Goal: Information Seeking & Learning: Learn about a topic

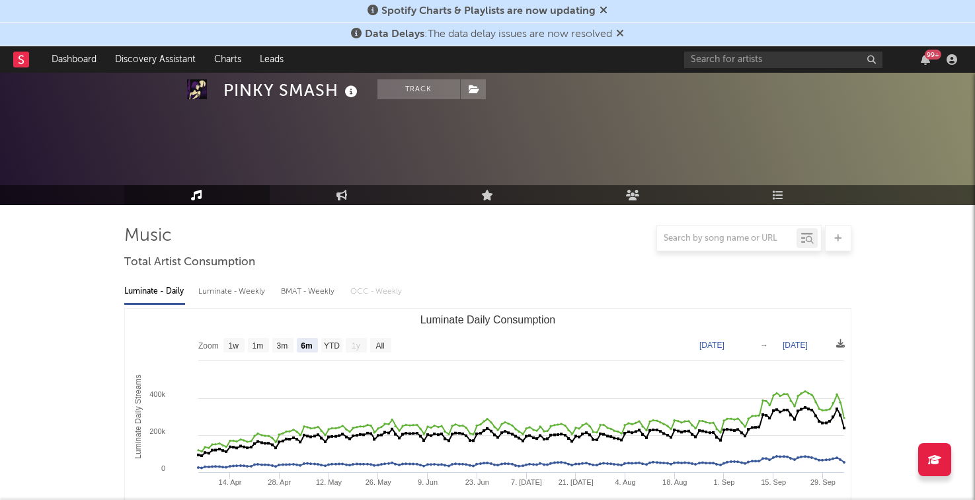
select select "6m"
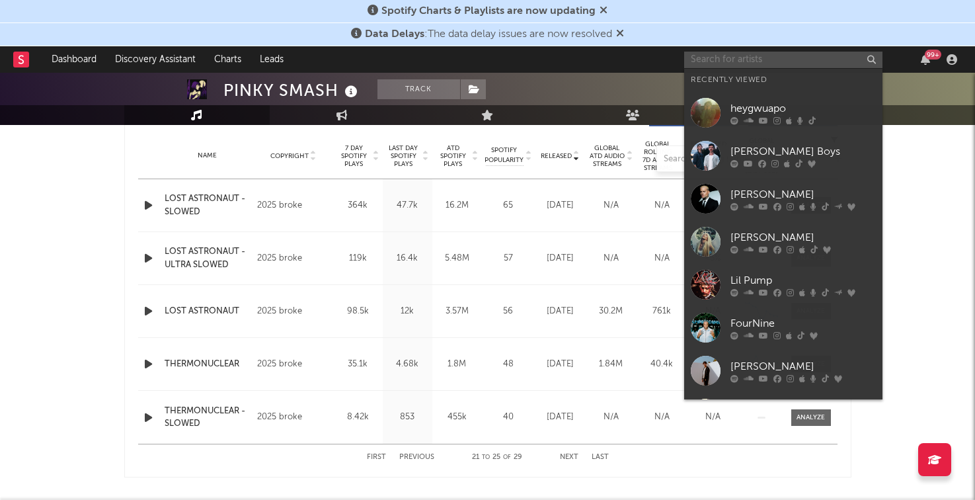
click at [709, 52] on input "text" at bounding box center [783, 60] width 198 height 17
paste input "[PERSON_NAME]"
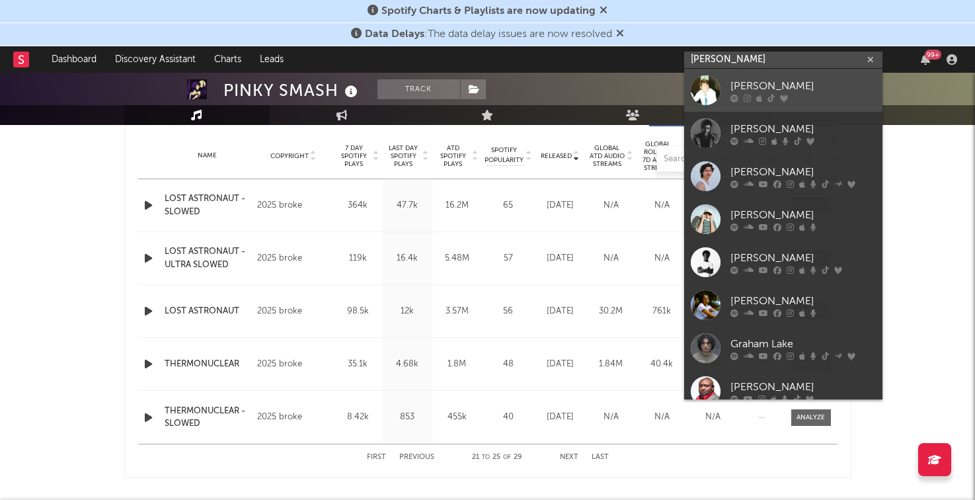
type input "[PERSON_NAME]"
click at [742, 95] on div at bounding box center [802, 98] width 145 height 8
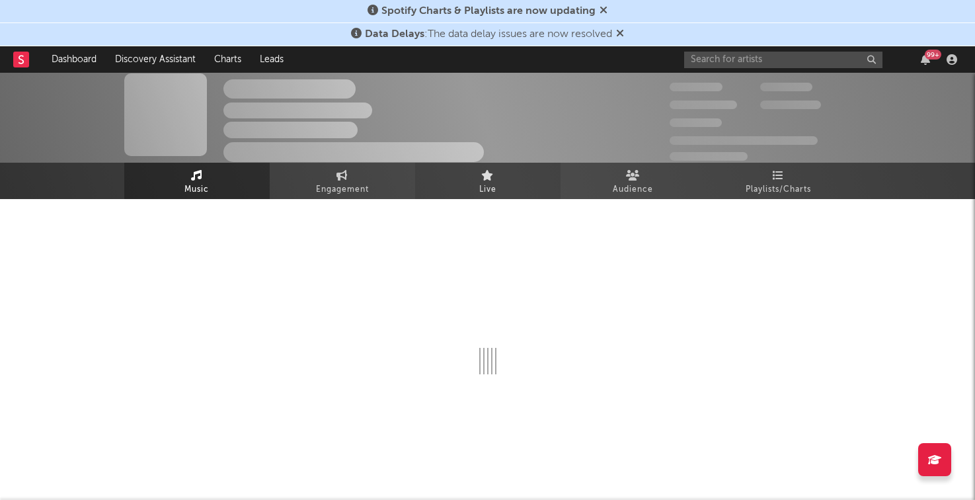
scroll to position [527, 0]
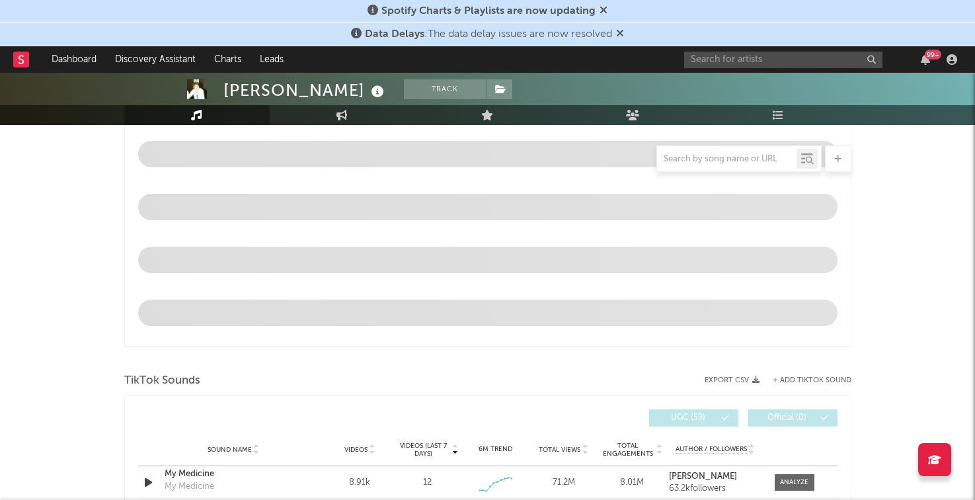
select select "6m"
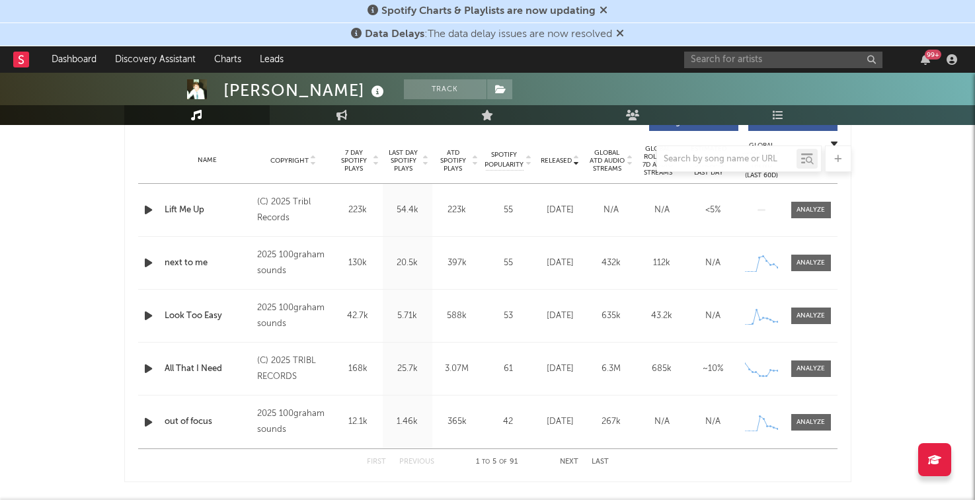
scroll to position [520, 0]
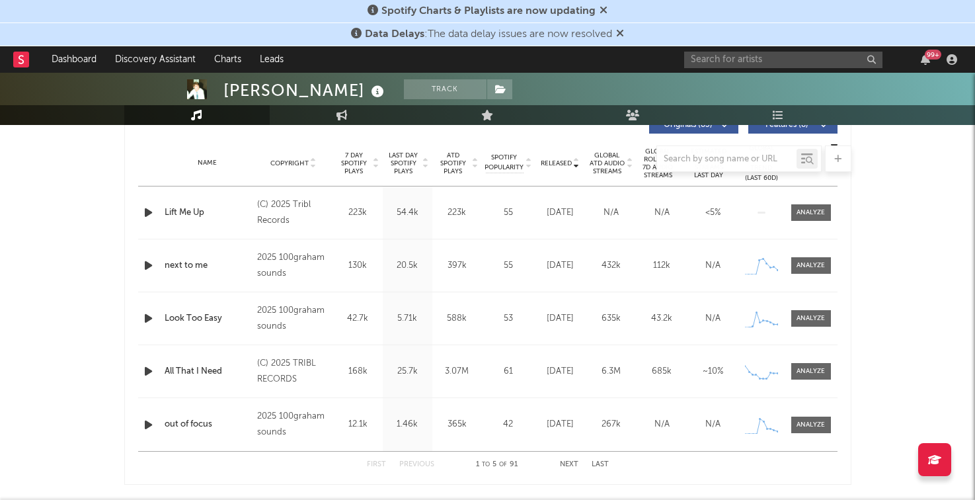
click at [388, 167] on div at bounding box center [487, 158] width 727 height 26
click at [404, 165] on div at bounding box center [487, 158] width 727 height 26
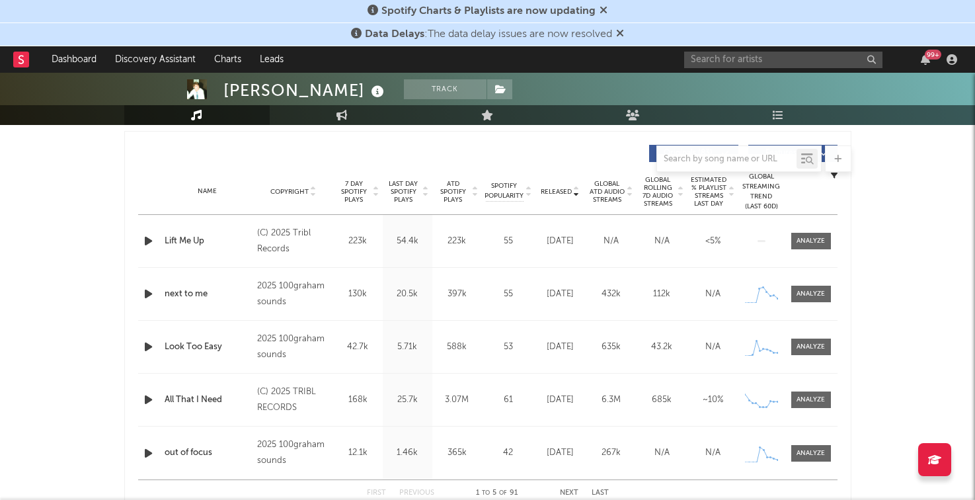
scroll to position [488, 0]
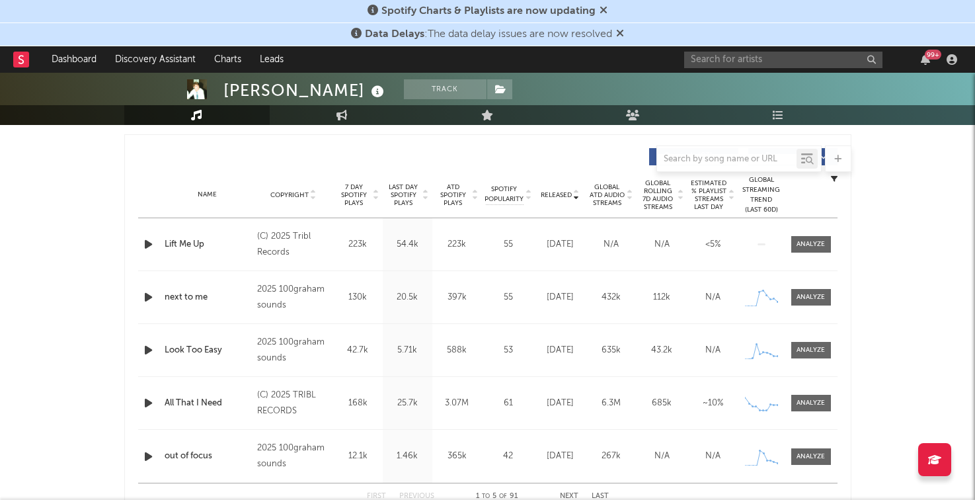
click at [400, 181] on div "Name Copyright Label Album Names Composer Names 7 Day Spotify Plays Last Day Sp…" at bounding box center [487, 195] width 699 height 46
click at [400, 187] on span "Last Day Spotify Plays" at bounding box center [403, 195] width 35 height 24
click at [153, 240] on icon "button" at bounding box center [148, 244] width 14 height 17
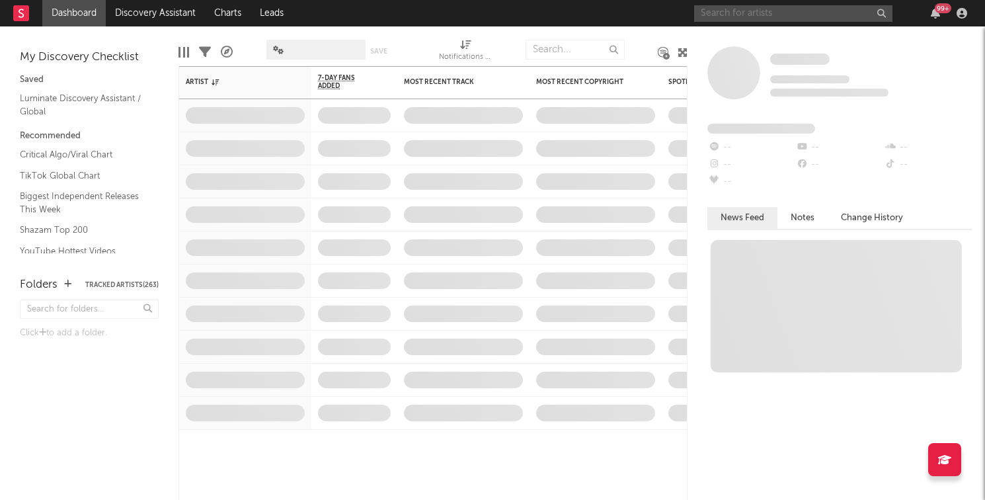
click at [763, 11] on input "text" at bounding box center [793, 13] width 198 height 17
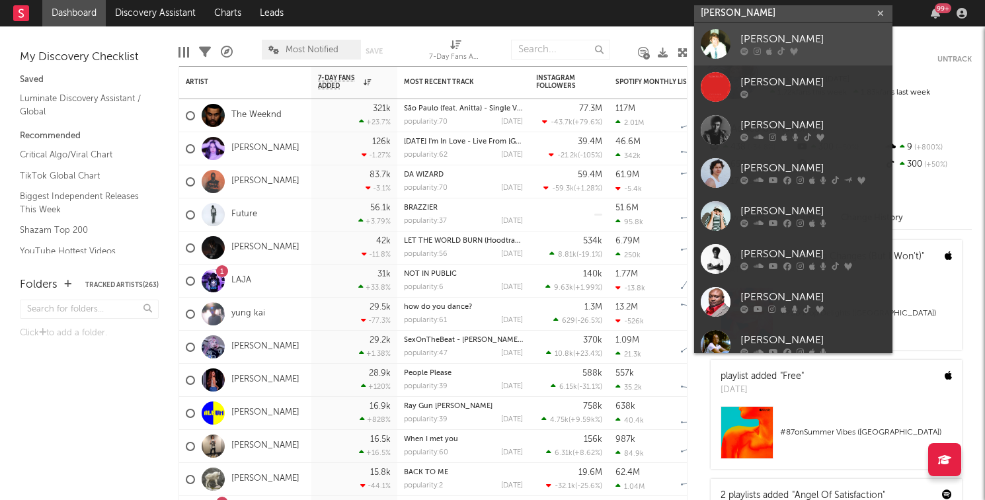
type input "graham"
click at [764, 32] on div "[PERSON_NAME]" at bounding box center [812, 40] width 145 height 16
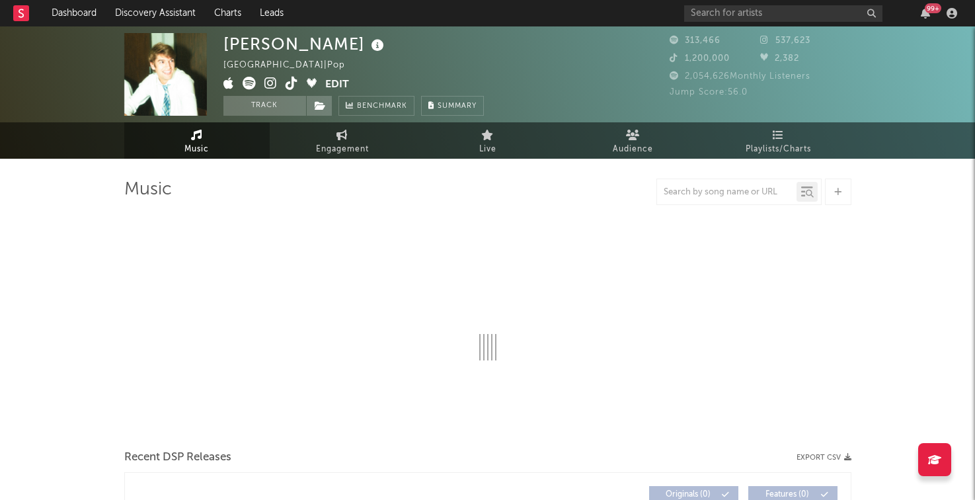
select select "6m"
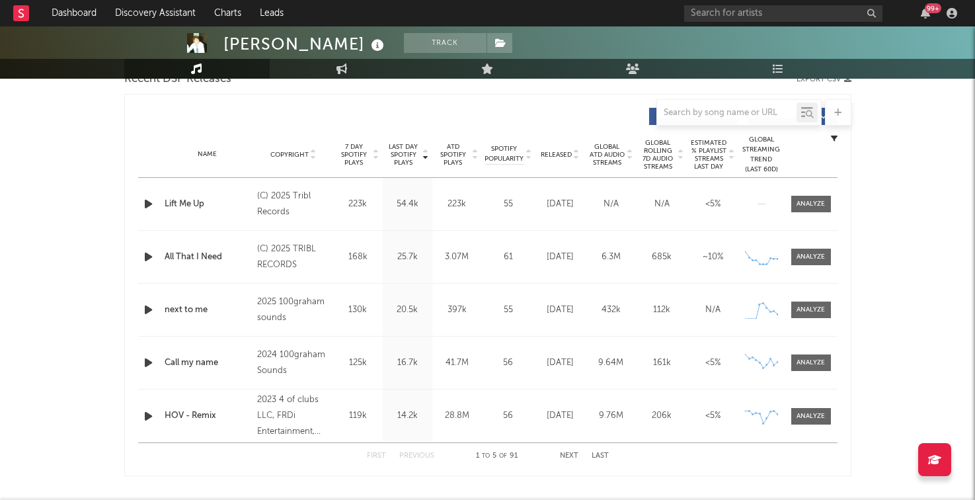
scroll to position [481, 0]
click at [155, 369] on icon "button" at bounding box center [148, 364] width 14 height 17
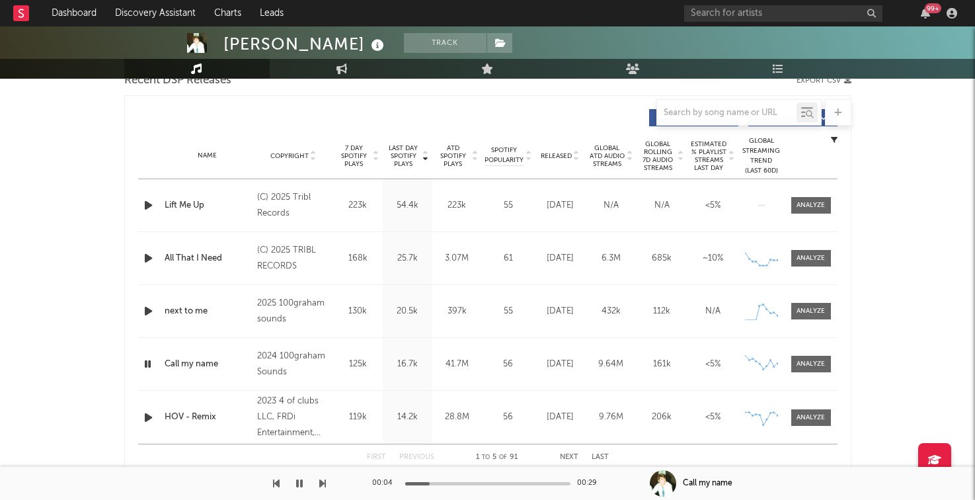
click at [149, 364] on icon "button" at bounding box center [147, 364] width 13 height 17
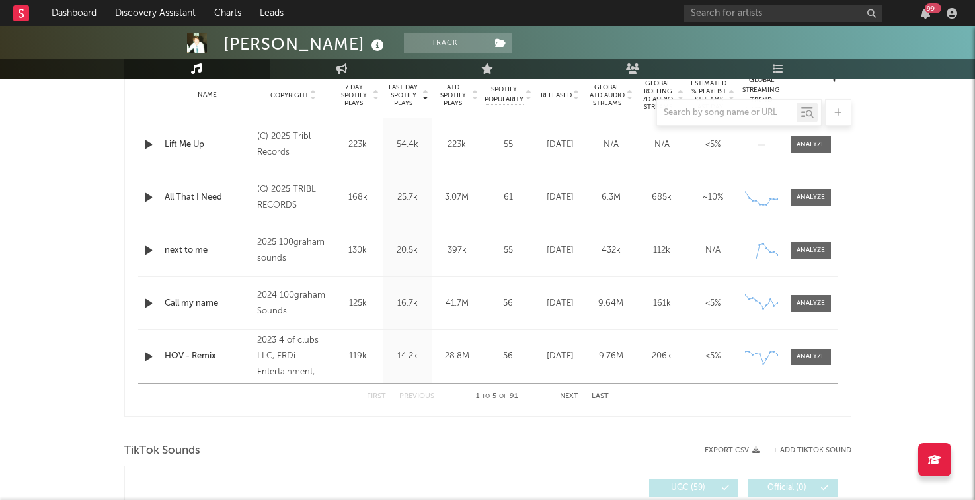
scroll to position [543, 0]
click at [565, 395] on button "Next" at bounding box center [569, 395] width 19 height 7
click at [422, 394] on button "Previous" at bounding box center [416, 395] width 35 height 7
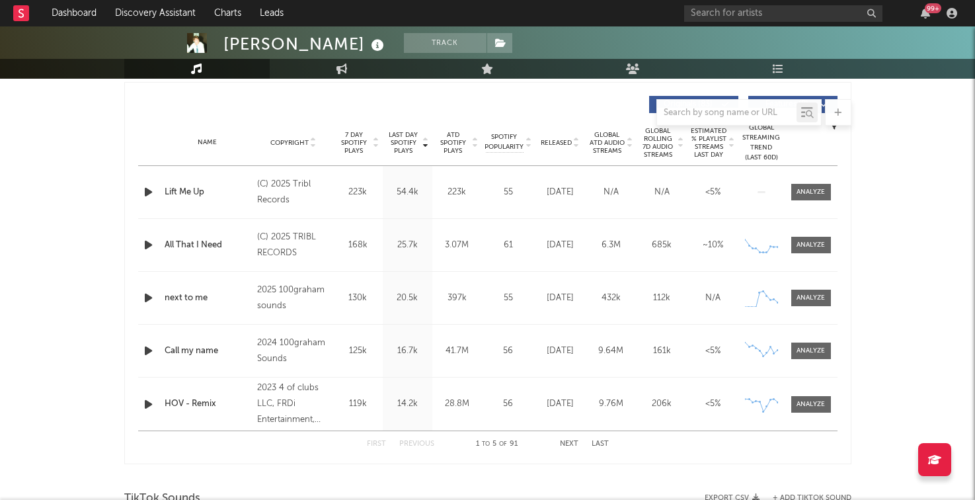
scroll to position [463, 0]
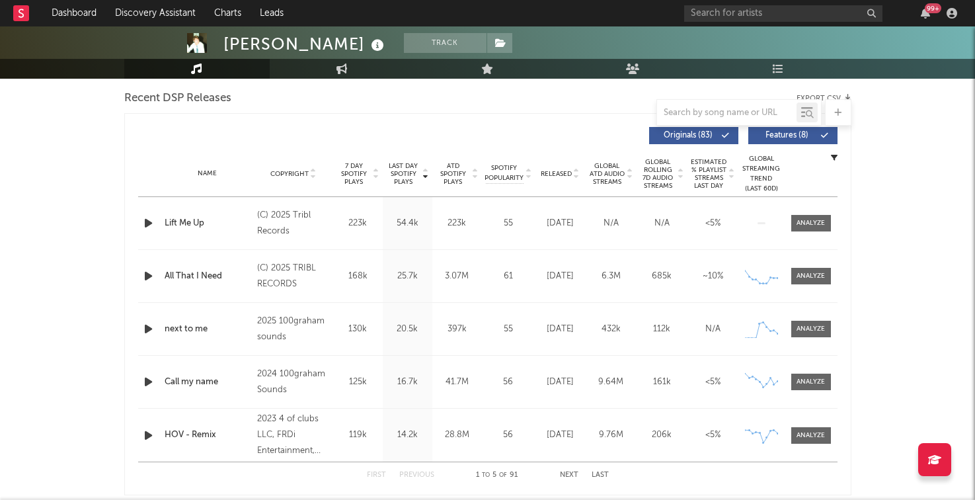
click at [623, 174] on span "Global ATD Audio Streams" at bounding box center [607, 174] width 36 height 24
click at [559, 174] on span "Released" at bounding box center [556, 174] width 31 height 8
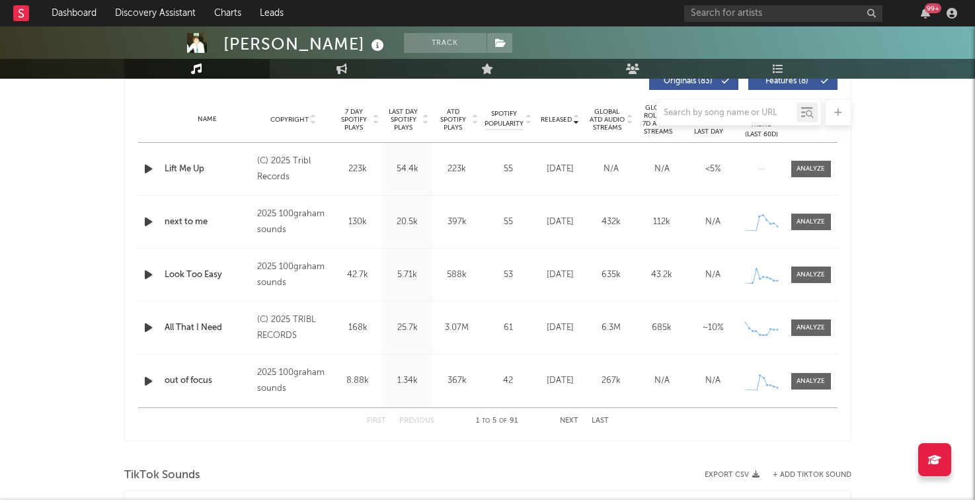
scroll to position [533, 0]
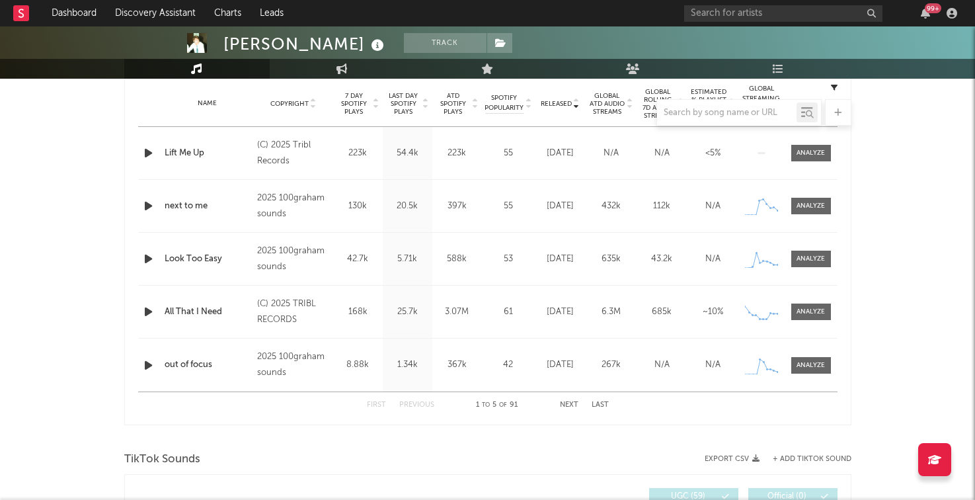
click at [565, 404] on button "Next" at bounding box center [569, 404] width 19 height 7
click at [568, 401] on button "Next" at bounding box center [569, 404] width 19 height 7
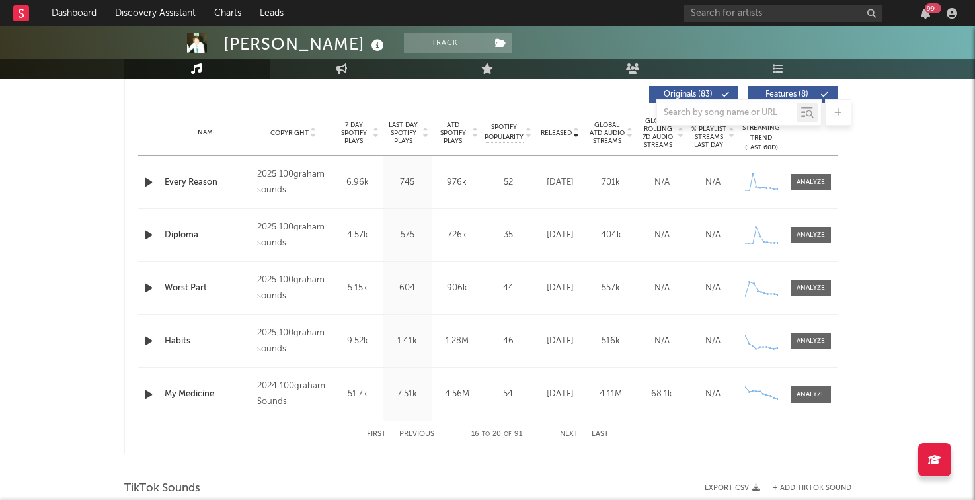
click at [413, 432] on button "Previous" at bounding box center [416, 433] width 35 height 7
click at [564, 433] on button "Next" at bounding box center [569, 433] width 19 height 7
click at [424, 433] on button "Previous" at bounding box center [416, 433] width 35 height 7
